Goal: Information Seeking & Learning: Learn about a topic

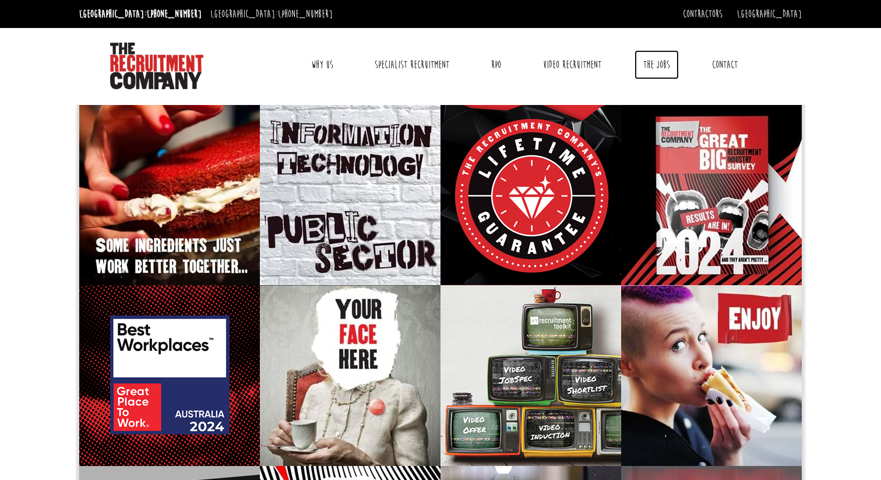
click at [661, 69] on link "The Jobs" at bounding box center [657, 64] width 44 height 29
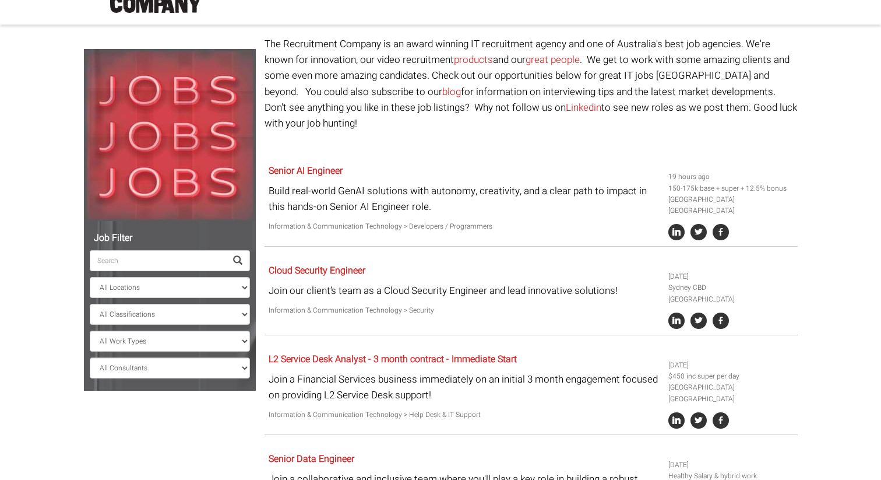
scroll to position [95, 0]
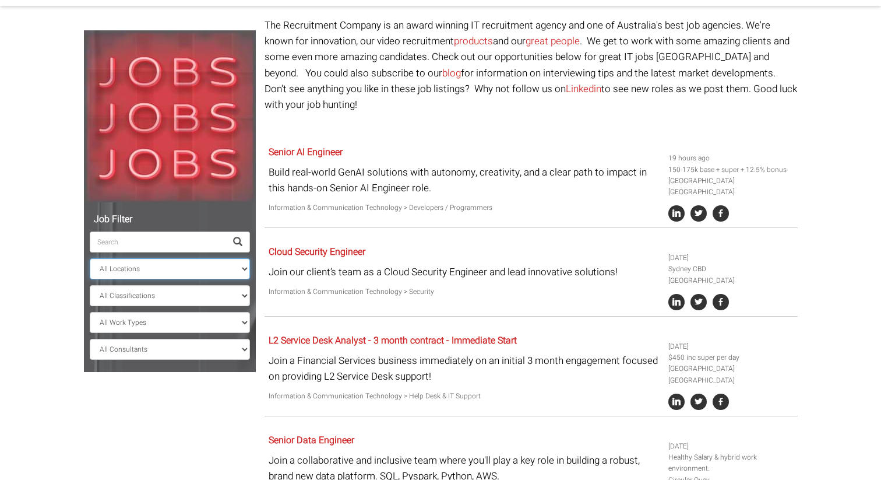
click at [191, 268] on select "All Locations [GEOGRAPHIC_DATA] [GEOGRAPHIC_DATA] [GEOGRAPHIC_DATA] [GEOGRAPHIC…" at bounding box center [170, 268] width 160 height 21
select select "[GEOGRAPHIC_DATA]"
click at [90, 258] on select "All Locations [GEOGRAPHIC_DATA] [GEOGRAPHIC_DATA] [GEOGRAPHIC_DATA] [GEOGRAPHIC…" at bounding box center [170, 268] width 160 height 21
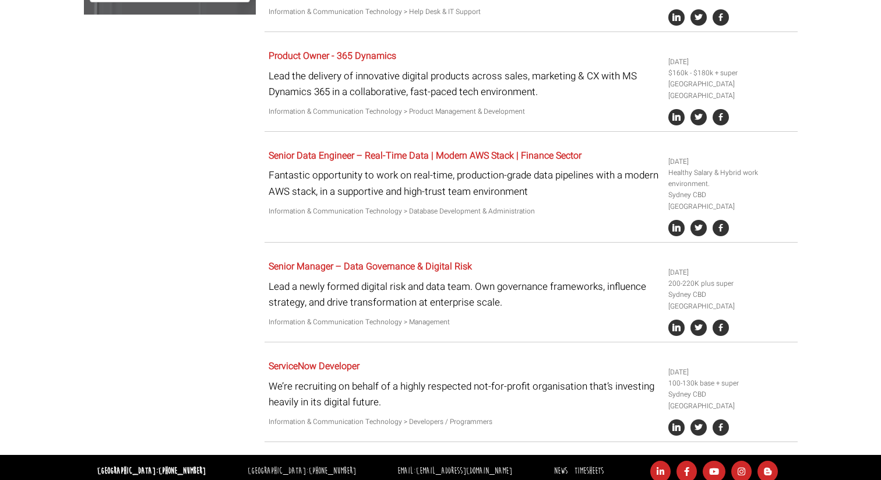
scroll to position [526, 0]
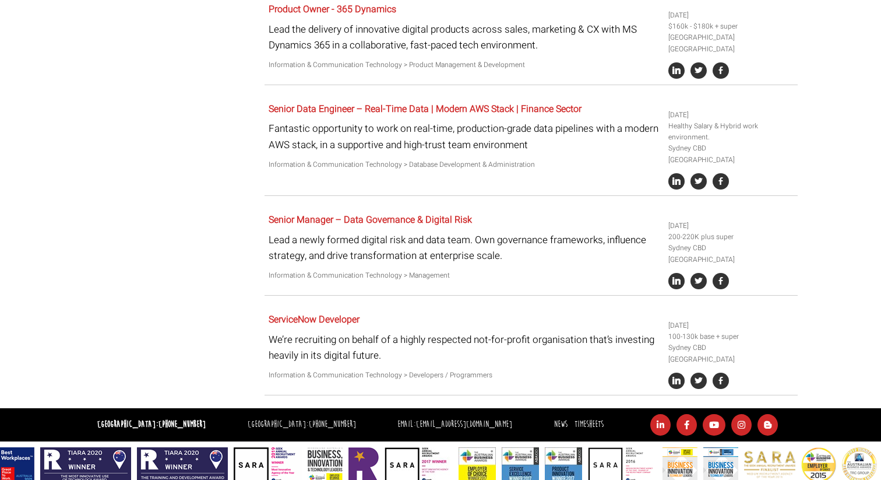
scroll to position [95, 0]
